Goal: Check status: Check status

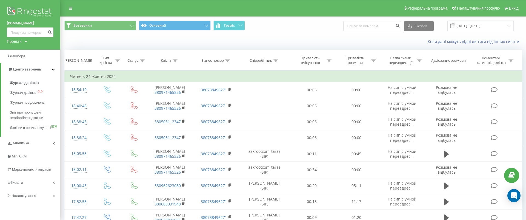
click at [33, 148] on link "Аналiтика" at bounding box center [30, 142] width 60 height 13
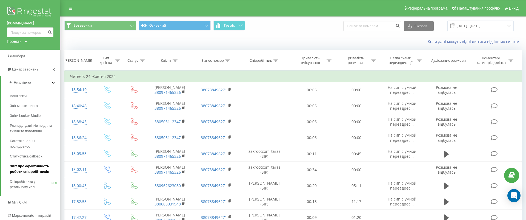
click at [44, 168] on span "Звіт про ефективність роботи співробітників" at bounding box center [34, 168] width 48 height 11
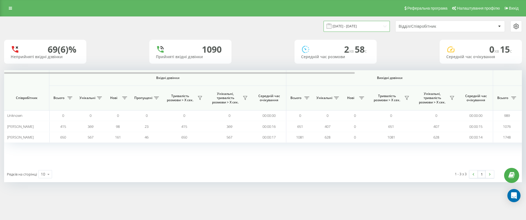
click at [346, 28] on input "[DATE] - [DATE]" at bounding box center [356, 26] width 66 height 11
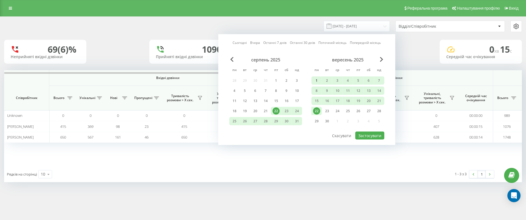
click at [315, 82] on div "1" at bounding box center [316, 80] width 7 height 7
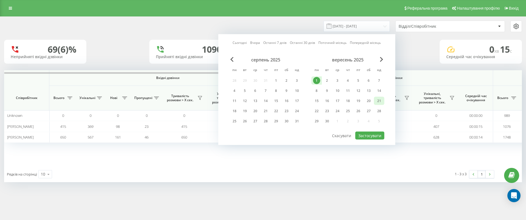
click at [381, 101] on div "21" at bounding box center [378, 100] width 7 height 7
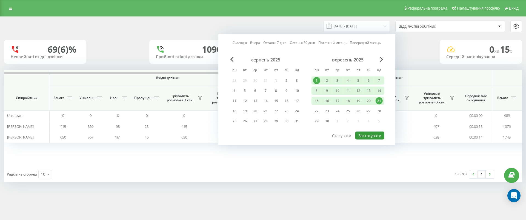
click at [379, 138] on button "Застосувати" at bounding box center [369, 135] width 29 height 8
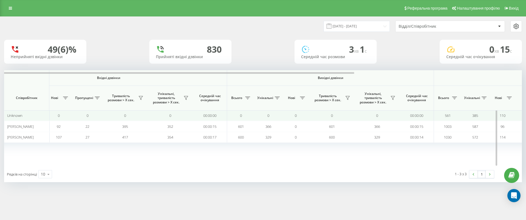
scroll to position [0, 246]
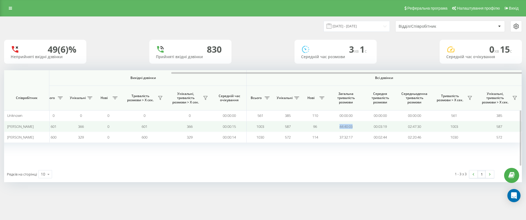
drag, startPoint x: 334, startPoint y: 126, endPoint x: 353, endPoint y: 126, distance: 18.3
click at [353, 126] on td "44:40:03" at bounding box center [345, 126] width 34 height 11
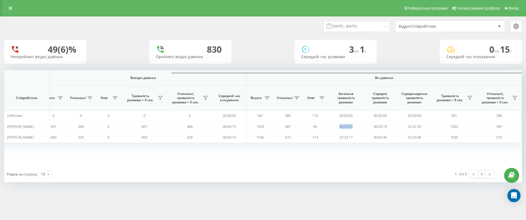
copy td "44:40:03"
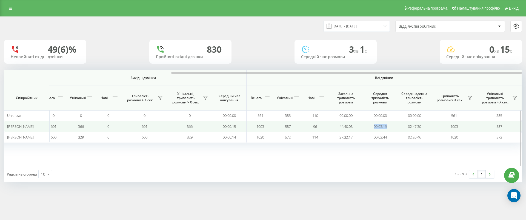
drag, startPoint x: 370, startPoint y: 124, endPoint x: 389, endPoint y: 125, distance: 18.9
click at [389, 125] on td "00:03:19" at bounding box center [380, 126] width 34 height 11
copy td "00:03:19"
drag, startPoint x: 404, startPoint y: 125, endPoint x: 426, endPoint y: 124, distance: 22.2
click at [426, 124] on td "02:47:30" at bounding box center [414, 126] width 34 height 11
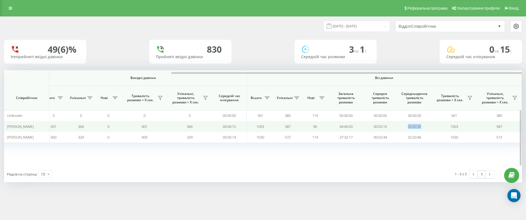
copy td "02:47:30"
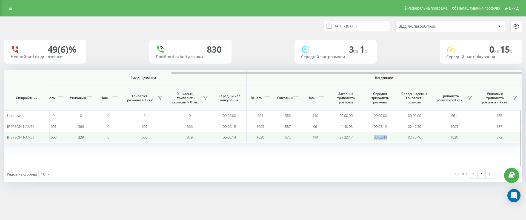
drag, startPoint x: 367, startPoint y: 135, endPoint x: 386, endPoint y: 134, distance: 19.8
click at [387, 135] on td "00:02:44" at bounding box center [380, 137] width 34 height 11
drag, startPoint x: 337, startPoint y: 135, endPoint x: 357, endPoint y: 135, distance: 20.3
click at [357, 135] on td "37:32:17" at bounding box center [345, 137] width 34 height 11
copy td "37:32:17"
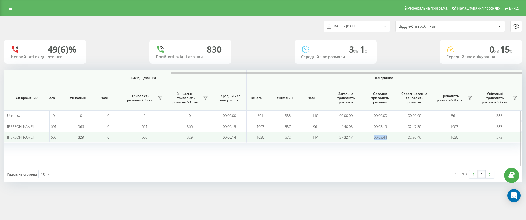
drag, startPoint x: 372, startPoint y: 135, endPoint x: 395, endPoint y: 136, distance: 23.3
click at [395, 136] on td "00:02:44" at bounding box center [380, 137] width 34 height 11
copy td "00:02:44"
drag, startPoint x: 404, startPoint y: 138, endPoint x: 426, endPoint y: 137, distance: 21.6
click at [426, 137] on td "02:20:46" at bounding box center [414, 137] width 34 height 11
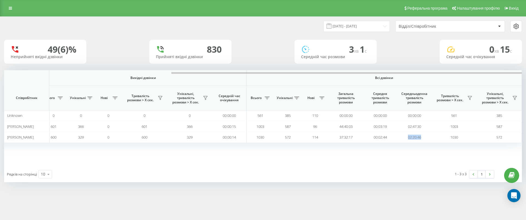
copy td "02:20:46"
click at [378, 31] on input "01.09.2025 - 21.09.2025" at bounding box center [356, 26] width 66 height 11
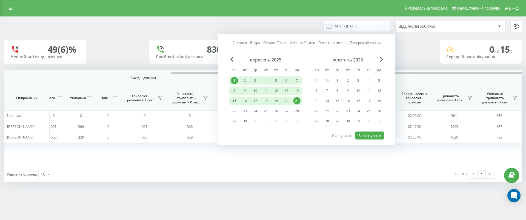
click at [235, 99] on div "15" at bounding box center [234, 100] width 7 height 7
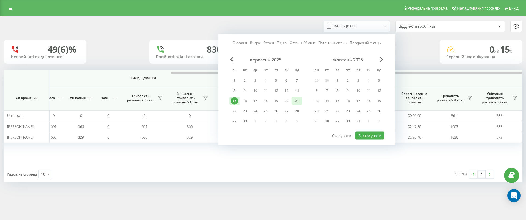
click at [293, 98] on div "21" at bounding box center [296, 100] width 7 height 7
click at [358, 133] on button "Застосувати" at bounding box center [369, 135] width 29 height 8
type input "15.09.2025 - 21.09.2025"
